Goal: Task Accomplishment & Management: Manage account settings

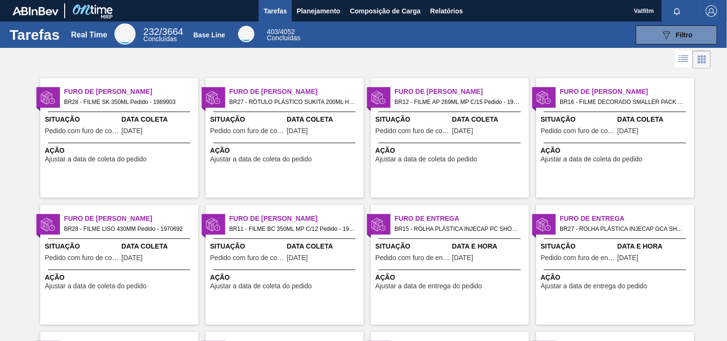
click at [168, 156] on div "Ação Ajustar a data de coleta do pedido" at bounding box center [120, 154] width 151 height 17
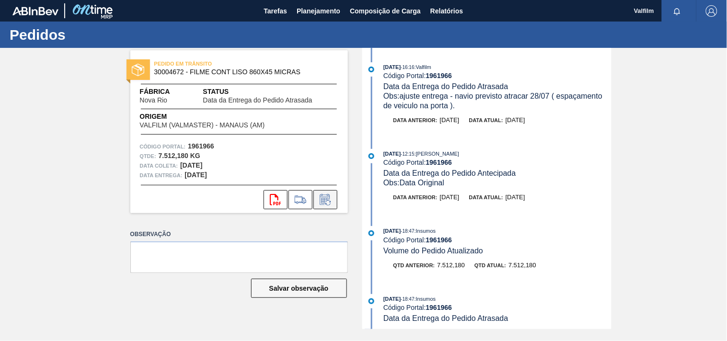
click at [326, 198] on icon at bounding box center [324, 201] width 7 height 6
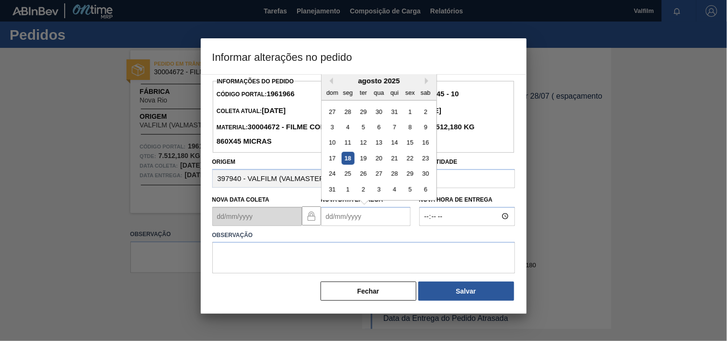
click at [334, 219] on Entrega "Nova Data Entrega" at bounding box center [366, 216] width 90 height 19
type Entrega "22/08/2025"
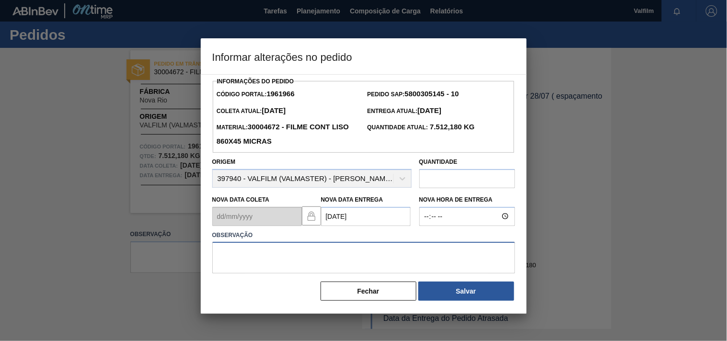
click at [293, 264] on textarea at bounding box center [363, 258] width 303 height 32
paste textarea "Ajuste entrega ( otimização card / veiculo )."
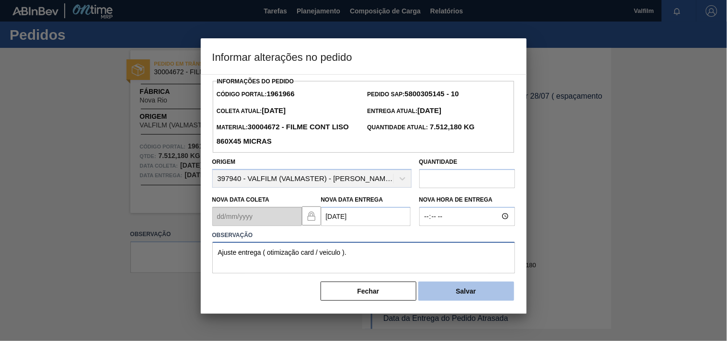
type textarea "Ajuste entrega ( otimização card / veiculo )."
click at [465, 293] on button "Salvar" at bounding box center [466, 291] width 96 height 19
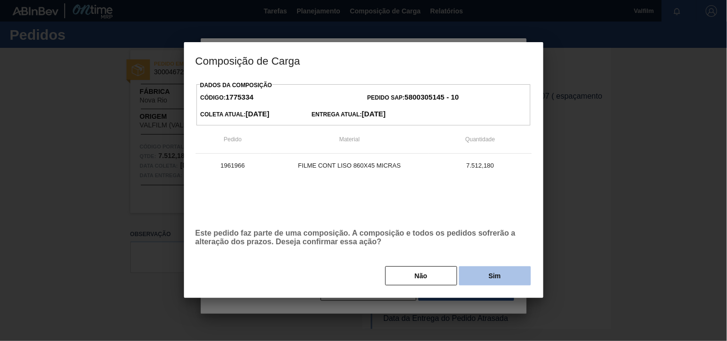
click at [476, 278] on button "Sim" at bounding box center [495, 275] width 72 height 19
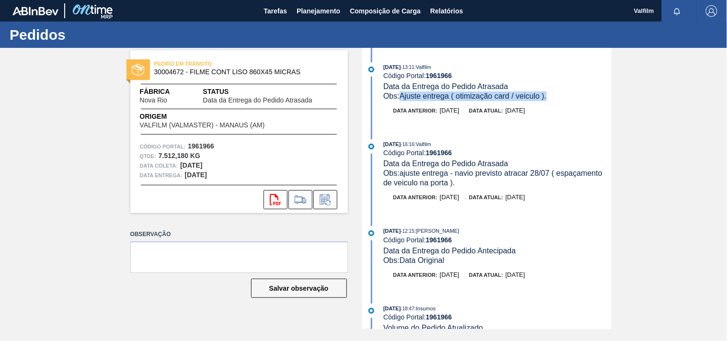
drag, startPoint x: 553, startPoint y: 100, endPoint x: 401, endPoint y: 93, distance: 152.0
click at [401, 93] on div "Obs: Ajuste entrega ( otimização card / veiculo )." at bounding box center [497, 97] width 228 height 10
copy span "Ajuste entrega ( otimização card / veiculo )."
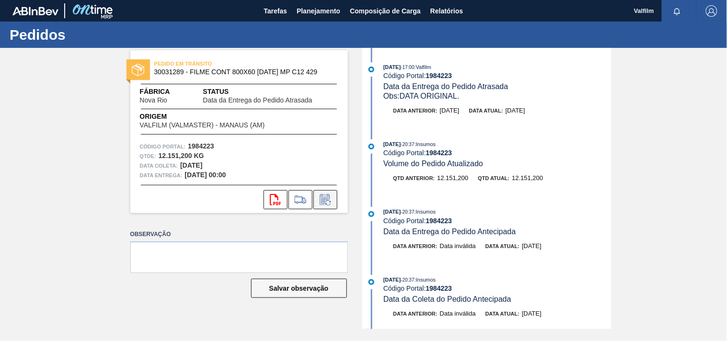
click at [328, 199] on icon at bounding box center [325, 199] width 15 height 11
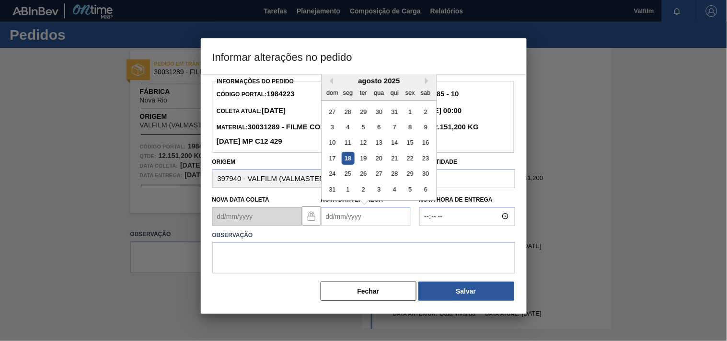
click at [375, 222] on Entrega "Nova Data Entrega" at bounding box center [366, 216] width 90 height 19
type Entrega "22/08/2025"
click at [314, 266] on textarea at bounding box center [363, 258] width 303 height 32
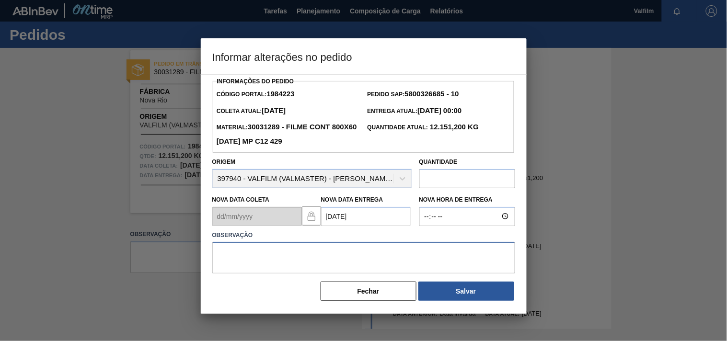
paste textarea "Ajuste entrega ( otimização card / veiculo )."
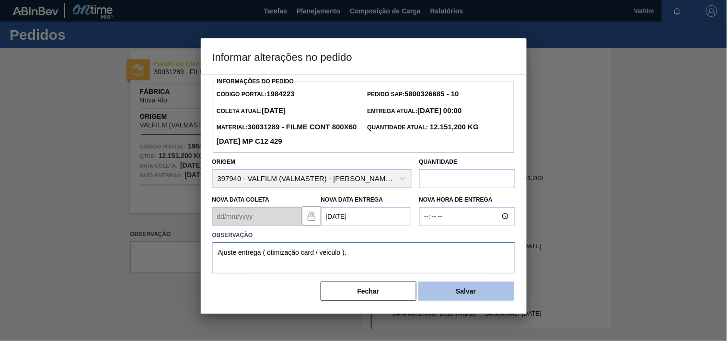
type textarea "Ajuste entrega ( otimização card / veiculo )."
click at [472, 290] on button "Salvar" at bounding box center [466, 291] width 96 height 19
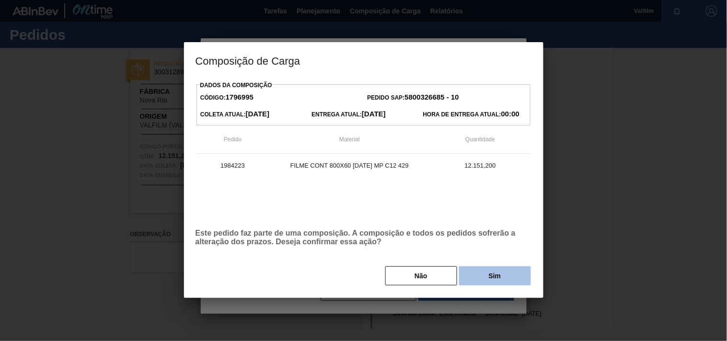
click at [484, 278] on button "Sim" at bounding box center [495, 275] width 72 height 19
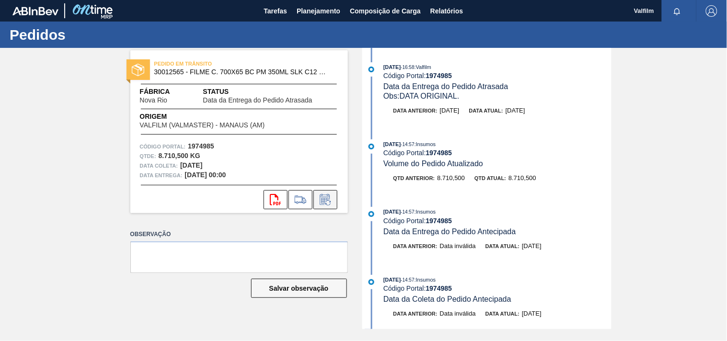
click at [321, 197] on icon at bounding box center [325, 199] width 10 height 11
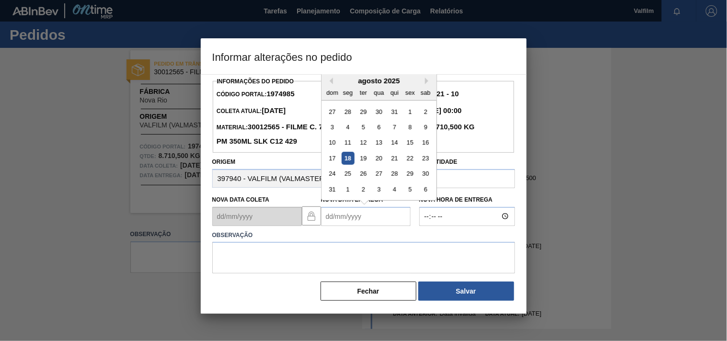
click at [329, 218] on Entrega "Nova Data Entrega" at bounding box center [366, 216] width 90 height 19
type Entrega "27/08/2025"
click at [286, 257] on textarea at bounding box center [363, 258] width 303 height 32
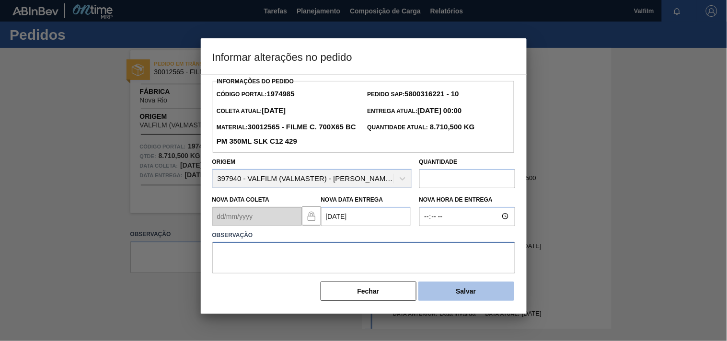
paste textarea "Ajuste entrega ( otimização card / veiculo )."
type textarea "Ajuste entrega ( otimização card / veiculo )."
click at [489, 301] on button "Salvar" at bounding box center [466, 291] width 96 height 19
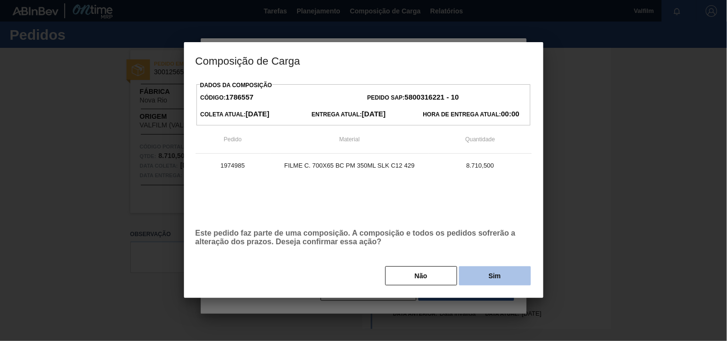
click at [508, 276] on button "Sim" at bounding box center [495, 275] width 72 height 19
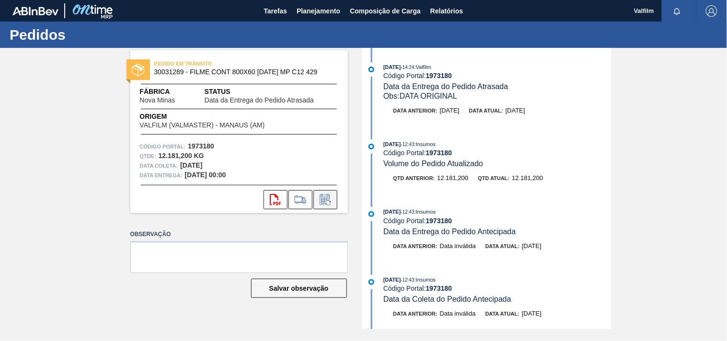
click at [321, 203] on icon at bounding box center [324, 201] width 7 height 6
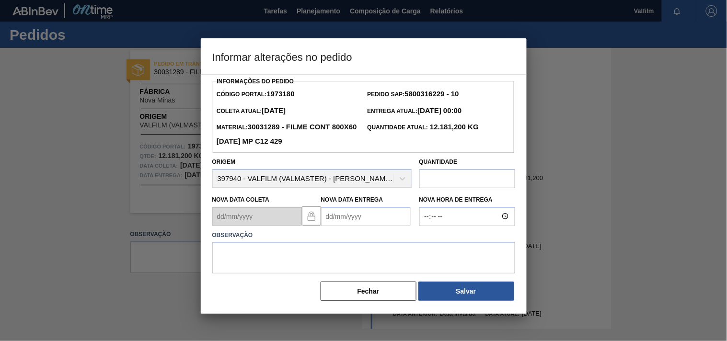
drag, startPoint x: 332, startPoint y: 218, endPoint x: 320, endPoint y: 218, distance: 11.5
click at [332, 218] on Entrega "Nova Data Entrega" at bounding box center [366, 216] width 90 height 19
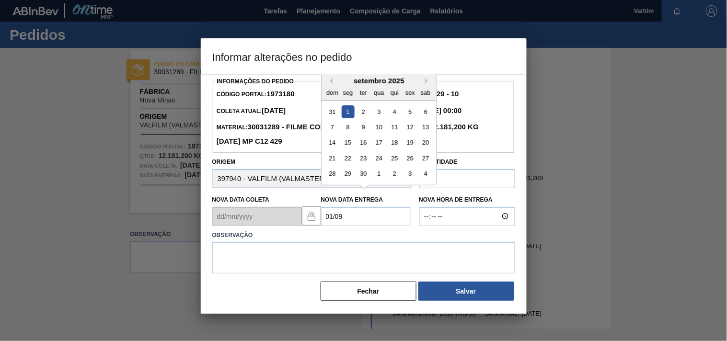
type Entrega "[DATE]"
click at [280, 264] on textarea at bounding box center [363, 258] width 303 height 32
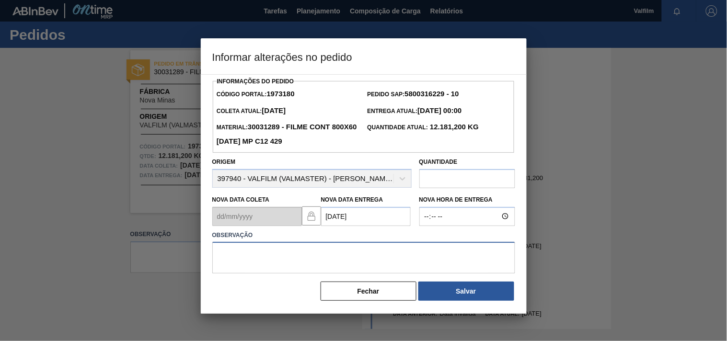
click at [302, 264] on textarea at bounding box center [363, 258] width 303 height 32
paste textarea "Ajuste entrega ( otimização card / veiculo )."
type textarea "Ajuste entrega ( otimização card / veiculo )."
click at [484, 306] on div "Informações do Pedido Código Portal: 1973180 Pedido SAP: 5800316229 - 10 Coleta…" at bounding box center [364, 194] width 326 height 240
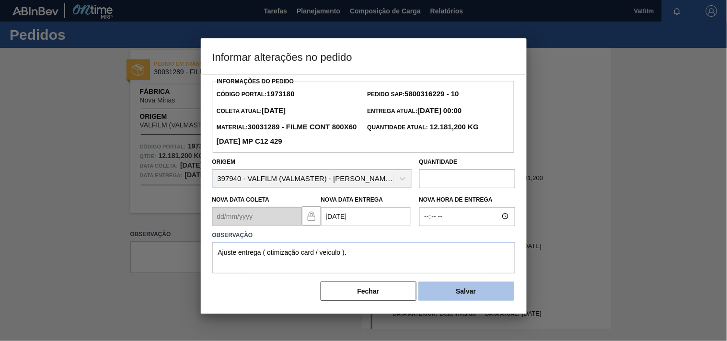
click at [484, 294] on button "Salvar" at bounding box center [466, 291] width 96 height 19
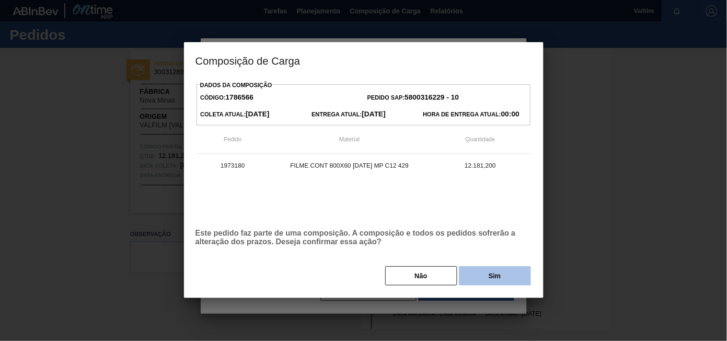
click at [477, 282] on button "Sim" at bounding box center [495, 275] width 72 height 19
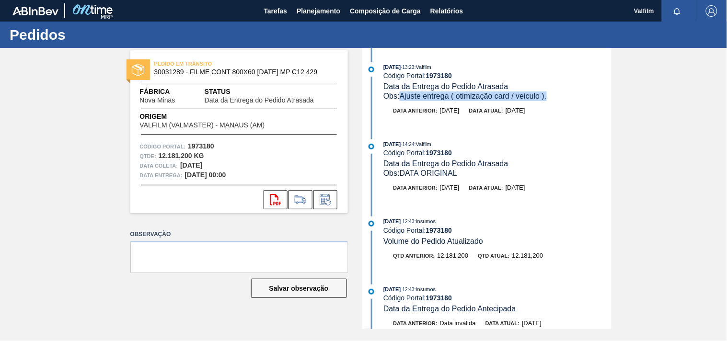
drag, startPoint x: 402, startPoint y: 96, endPoint x: 551, endPoint y: 97, distance: 149.0
click at [551, 97] on div "Obs: Ajuste entrega ( otimização card / veiculo )." at bounding box center [497, 97] width 228 height 10
copy span "Ajuste entrega ( otimização card / veiculo )."
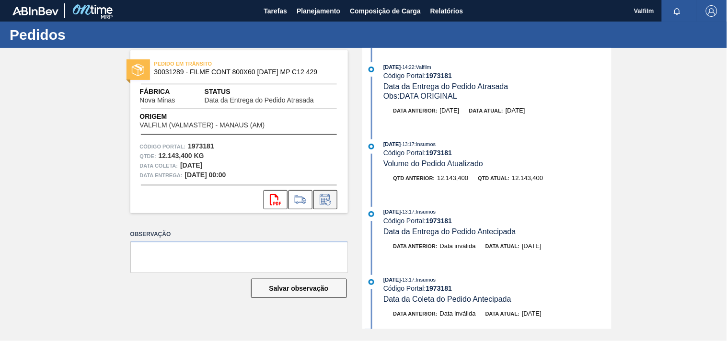
click at [322, 204] on icon at bounding box center [325, 199] width 15 height 11
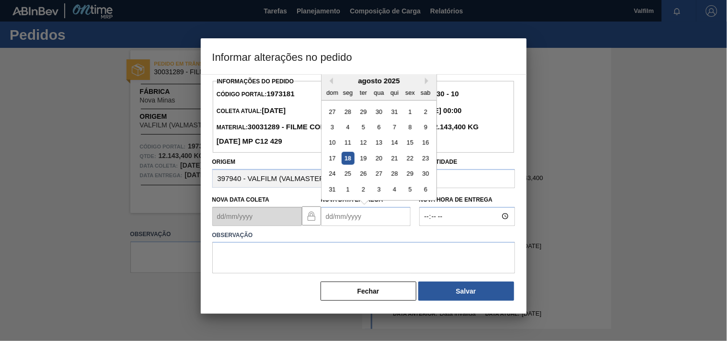
drag, startPoint x: 332, startPoint y: 226, endPoint x: 315, endPoint y: 215, distance: 20.1
click at [333, 226] on Entrega "Nova Data Entrega" at bounding box center [366, 216] width 90 height 19
type Entrega "01/09/2025"
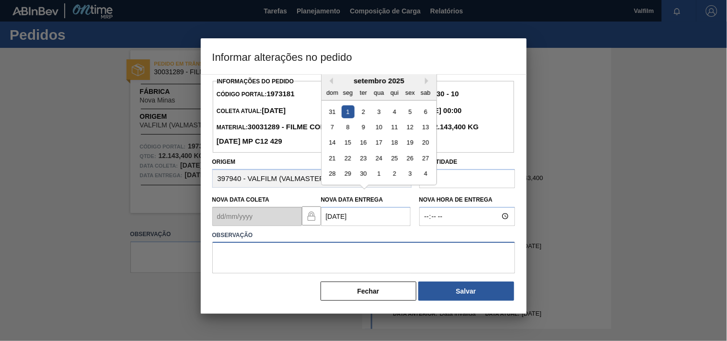
click at [267, 255] on textarea at bounding box center [363, 258] width 303 height 32
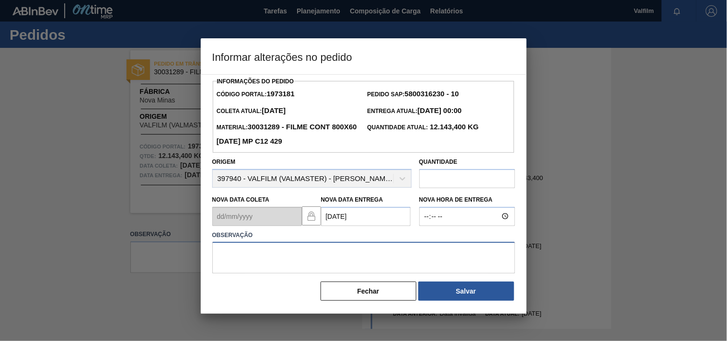
paste textarea "Ajuste entrega ( otimização card / veiculo )."
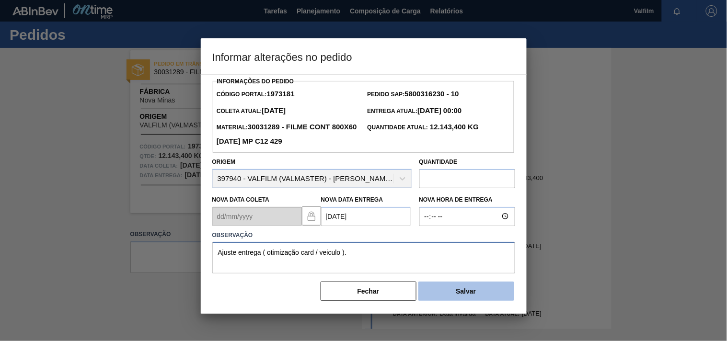
type textarea "Ajuste entrega ( otimização card / veiculo )."
click at [449, 291] on button "Salvar" at bounding box center [466, 291] width 96 height 19
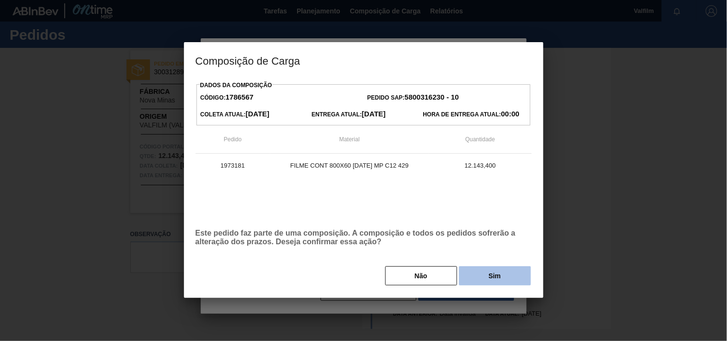
click at [484, 286] on button "Sim" at bounding box center [495, 275] width 72 height 19
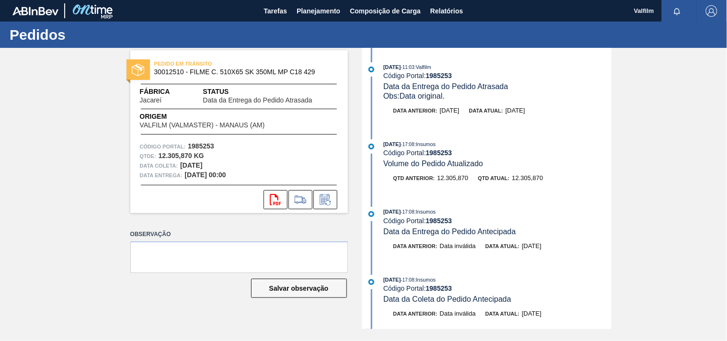
drag, startPoint x: 26, startPoint y: 169, endPoint x: 68, endPoint y: 192, distance: 47.8
click at [27, 169] on div "PEDIDO EM TRÂNSITO 30012510 - FILME C. 510X65 SK 350ML MP C18 429 Fábrica Jacar…" at bounding box center [363, 188] width 727 height 281
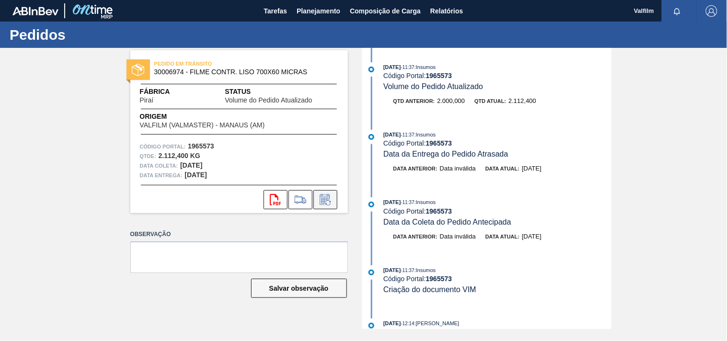
click at [329, 195] on icon at bounding box center [325, 199] width 15 height 11
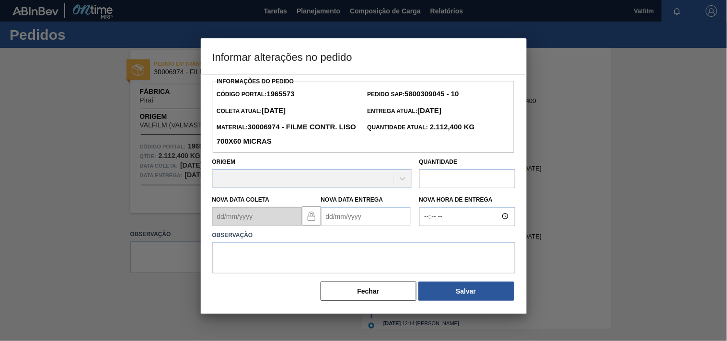
drag, startPoint x: 331, startPoint y: 221, endPoint x: 319, endPoint y: 203, distance: 21.4
click at [331, 219] on Entrega "Nova Data Entrega" at bounding box center [366, 216] width 90 height 19
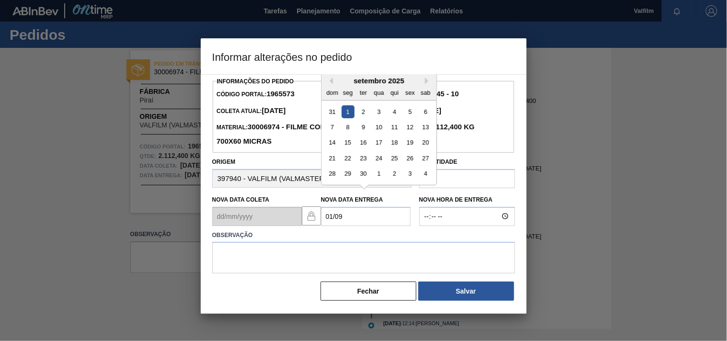
type Entrega "01/09/2025"
click at [229, 271] on textarea at bounding box center [363, 258] width 303 height 32
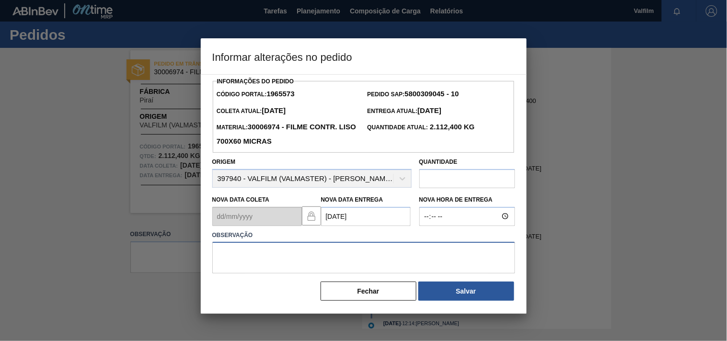
paste textarea "Ajuste entrega ( otimização card / veiculo )."
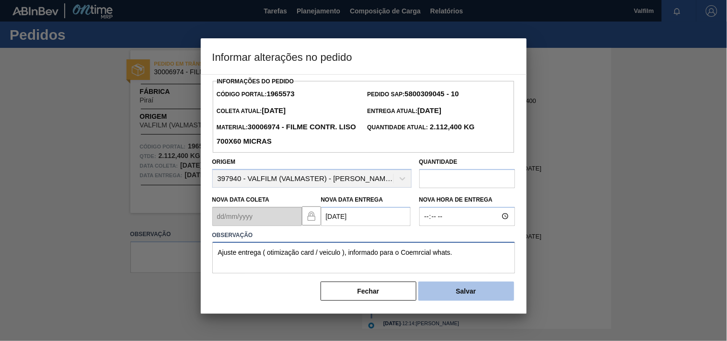
type textarea "Ajuste entrega ( otimização card / veiculo ), informado para o Coemrcial whats."
click at [456, 292] on button "Salvar" at bounding box center [466, 291] width 96 height 19
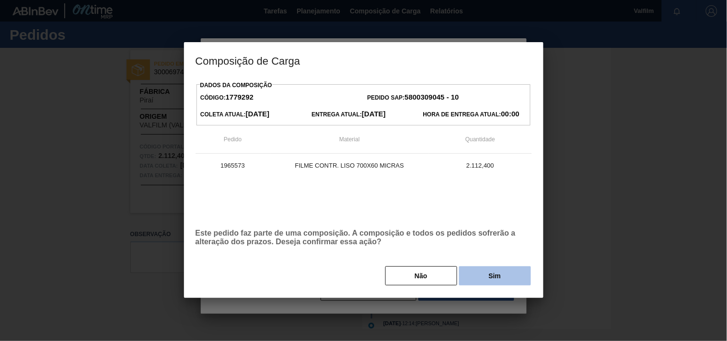
click at [485, 276] on button "Sim" at bounding box center [495, 275] width 72 height 19
